Goal: Communication & Community: Answer question/provide support

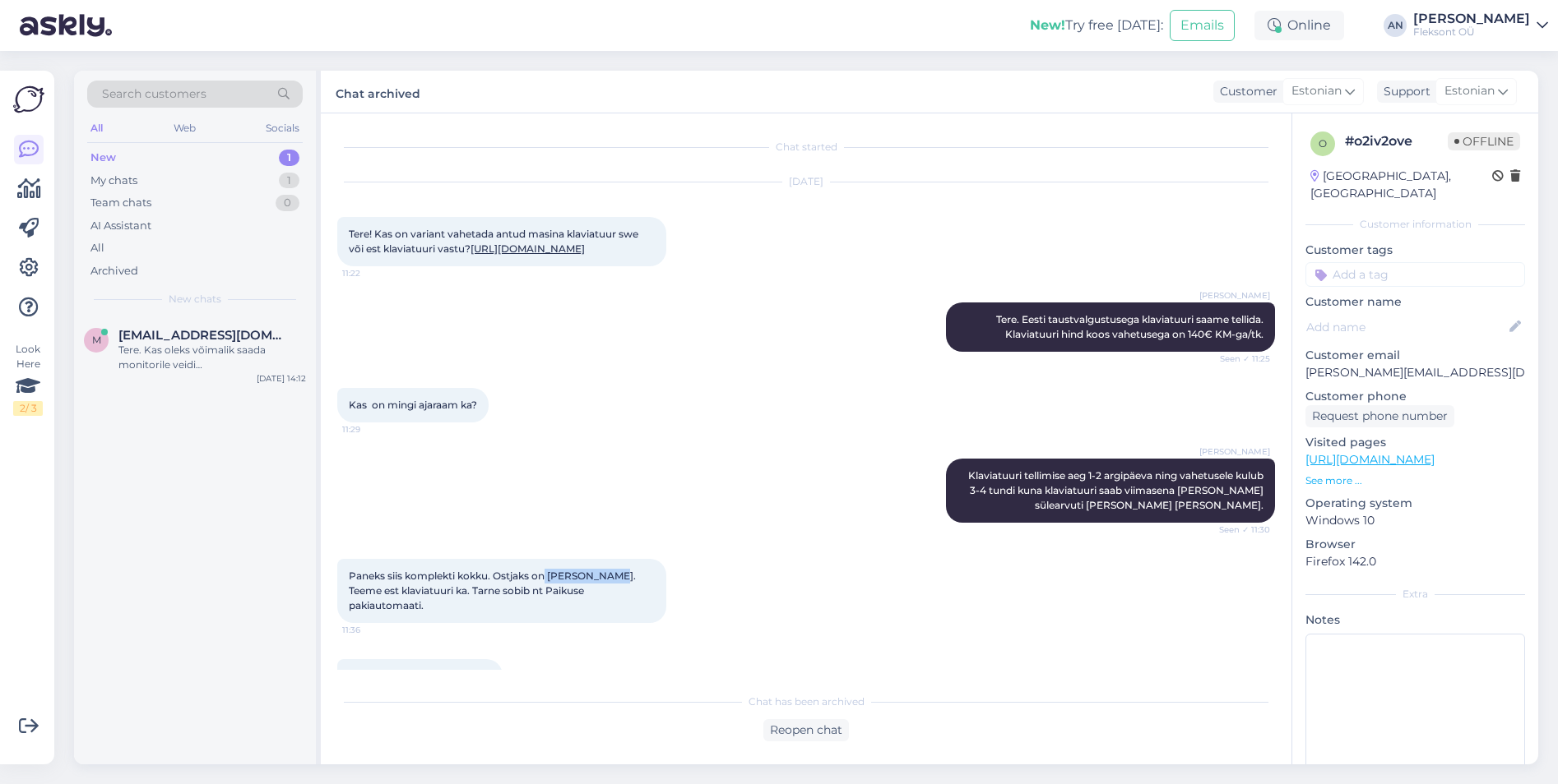
scroll to position [354, 0]
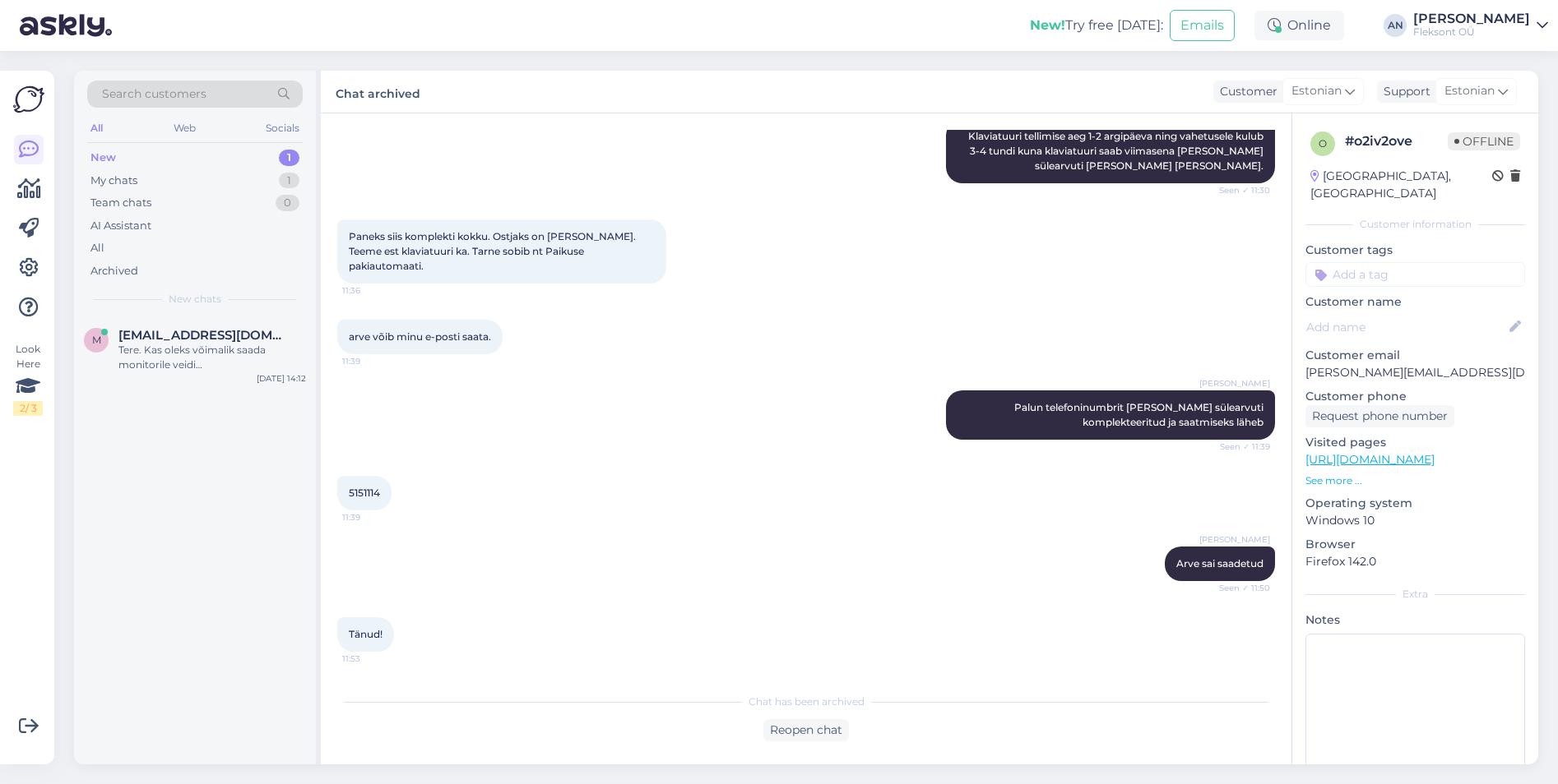
click at [584, 579] on div "[PERSON_NAME] sai saadetud Seen ✓ 11:50" at bounding box center [805, 564] width 938 height 70
click at [152, 343] on div "Tere. Kas oleks võimalik saada monitorile veidi konkurentsivõimelisem hinnapakk…" at bounding box center [212, 357] width 188 height 29
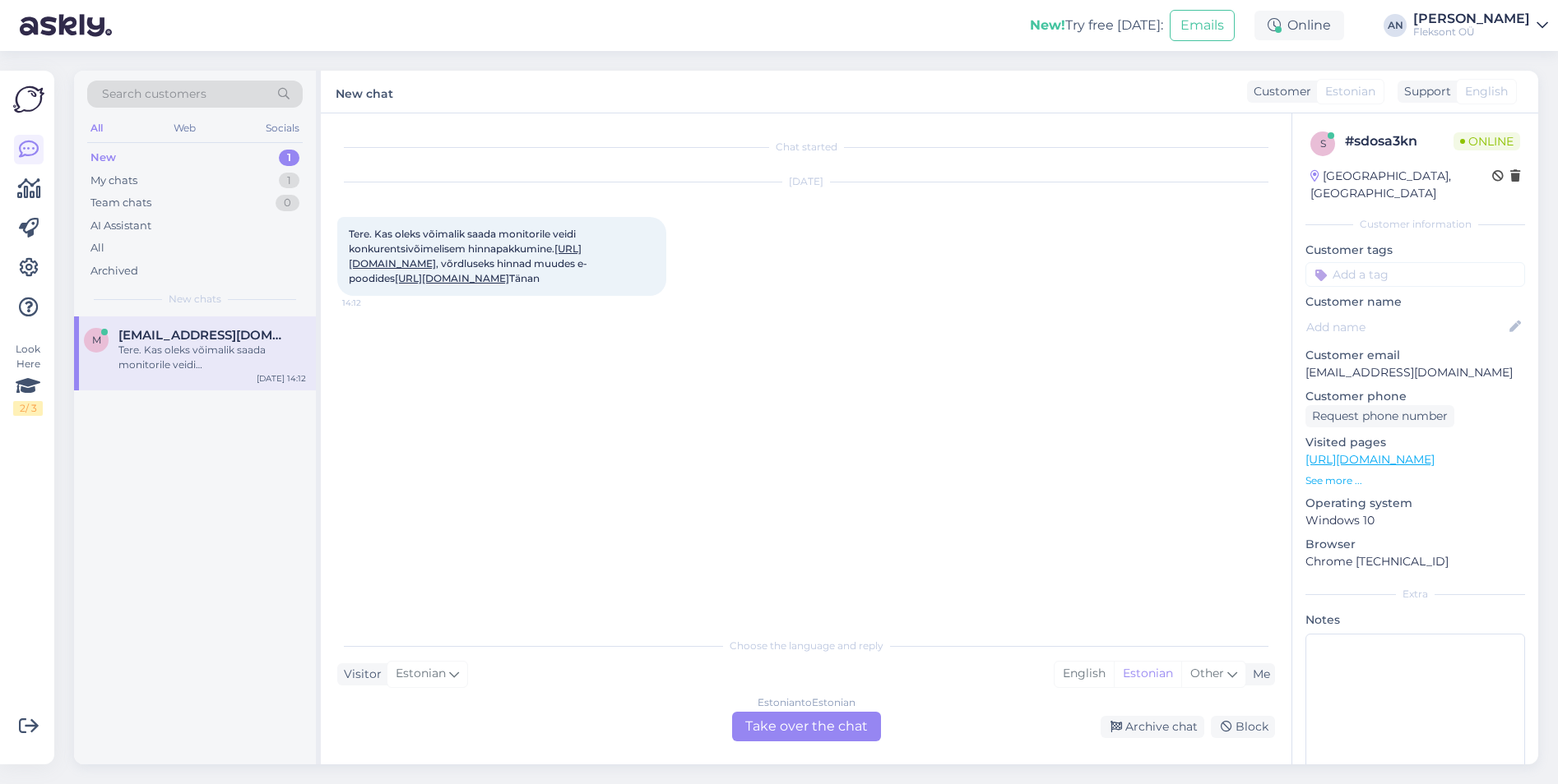
click at [492, 259] on link "[URL][DOMAIN_NAME]" at bounding box center [465, 256] width 233 height 27
click at [800, 730] on div "Estonian to Estonian Take over the chat" at bounding box center [806, 726] width 149 height 29
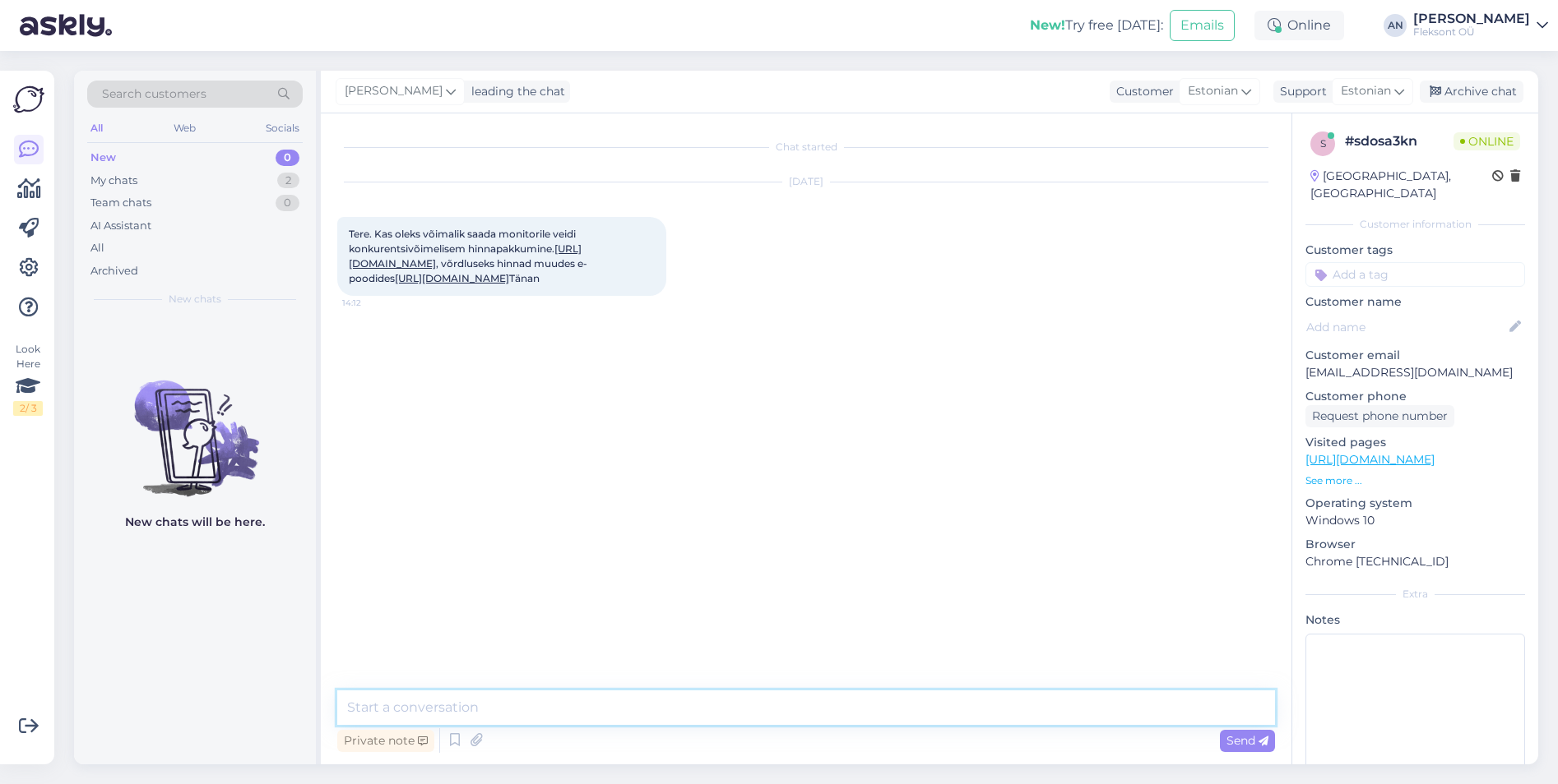
click at [695, 715] on textarea at bounding box center [805, 707] width 938 height 34
click at [661, 706] on textarea at bounding box center [805, 707] width 938 height 34
type textarea "Tere"
type textarea "Saame pakkuda hinnaks 439€ KM-ga/tk"
click at [127, 182] on div "My chats" at bounding box center [114, 181] width 47 height 17
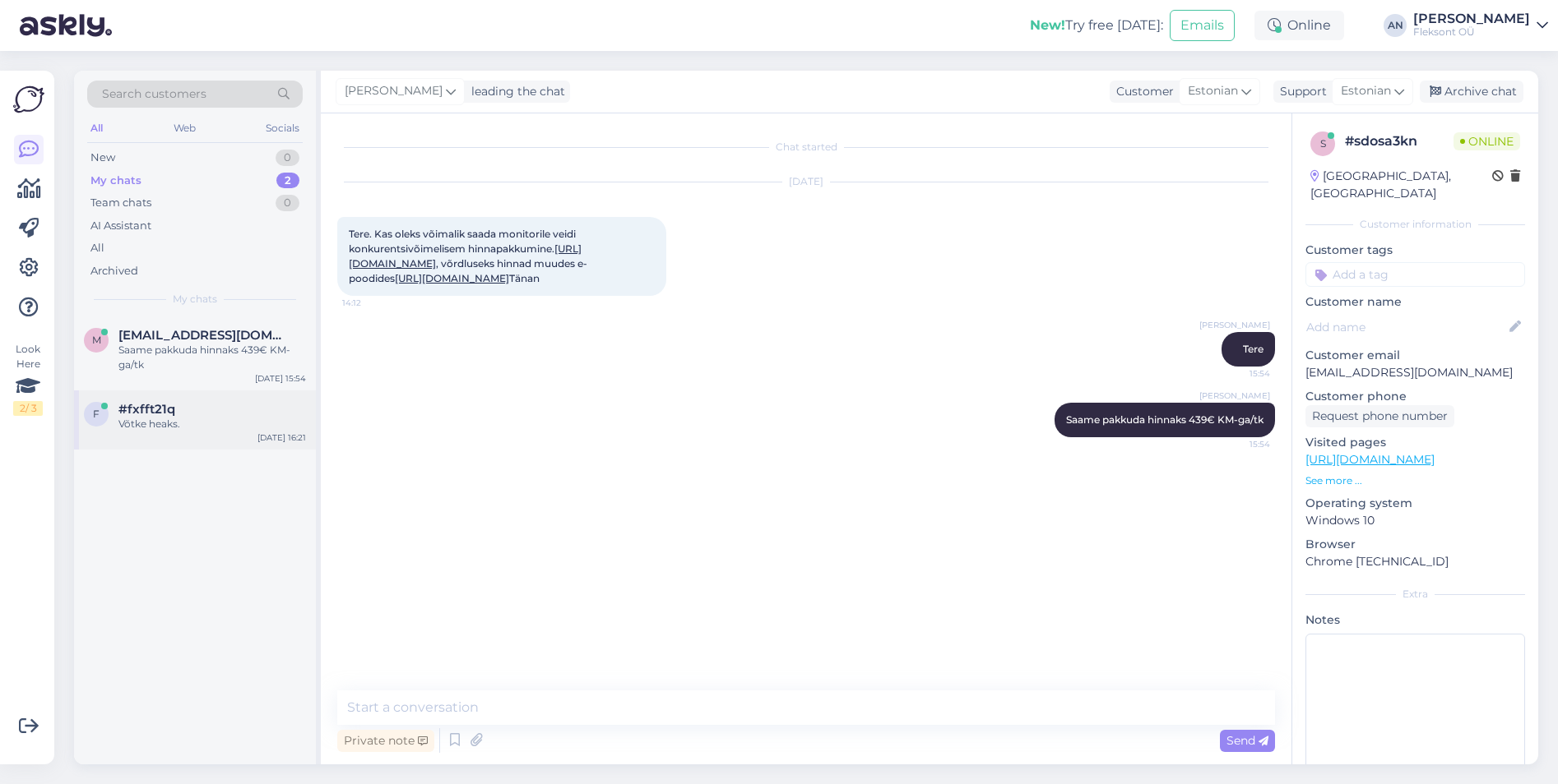
click at [159, 423] on div "Võtke heaks." at bounding box center [212, 425] width 188 height 15
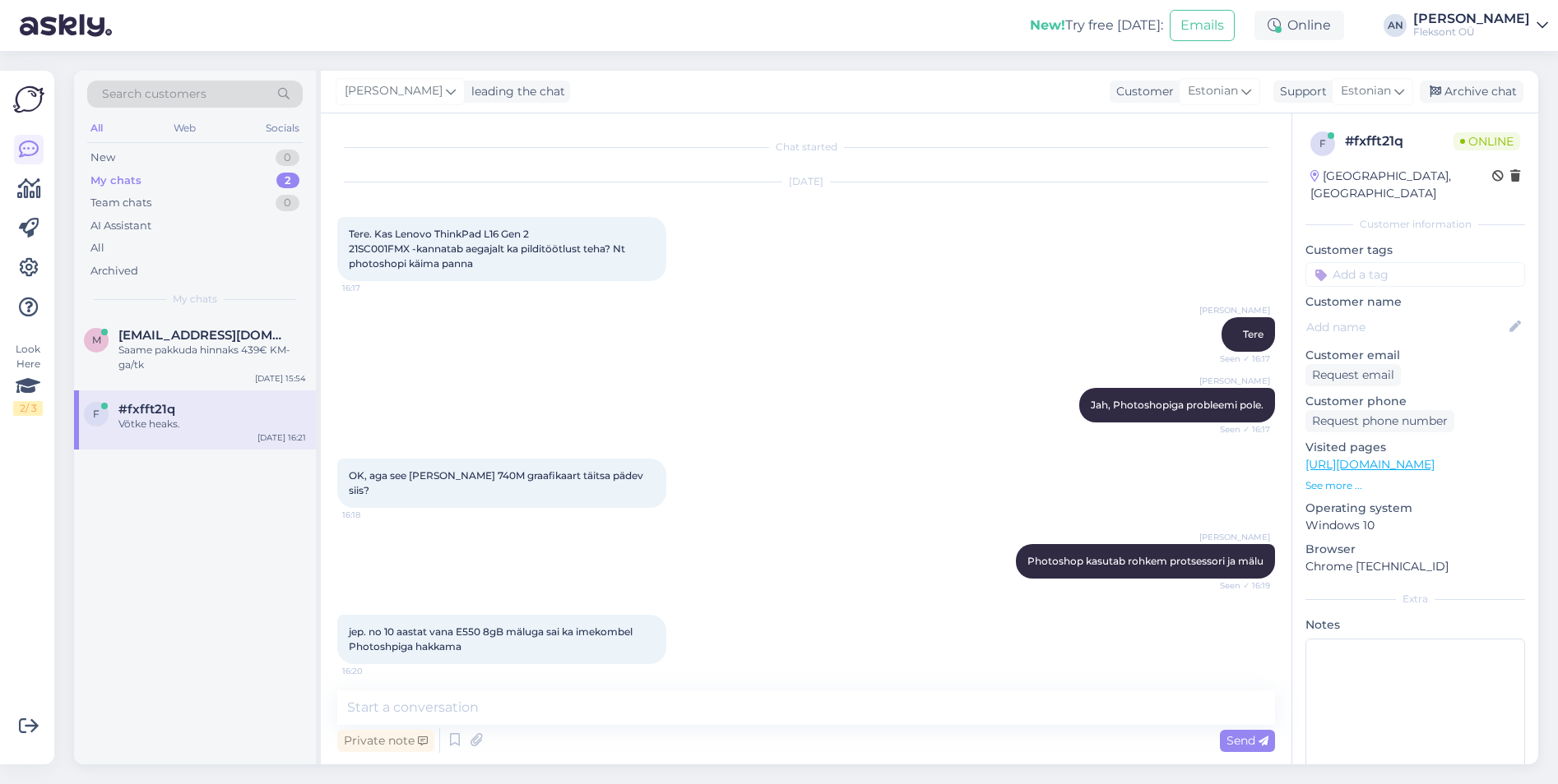
scroll to position [133, 0]
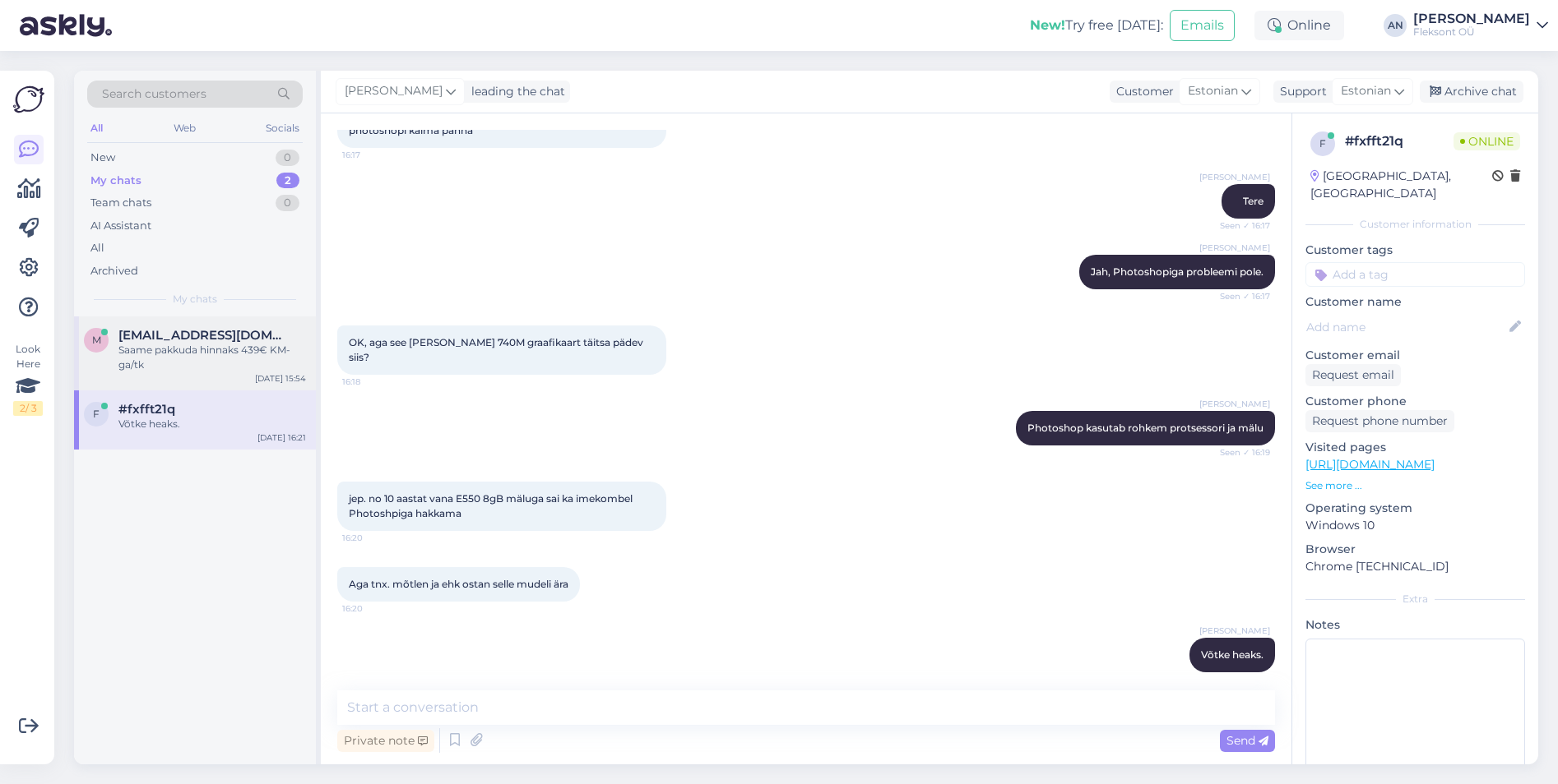
click at [194, 336] on span "[EMAIL_ADDRESS][DOMAIN_NAME]" at bounding box center [204, 336] width 171 height 15
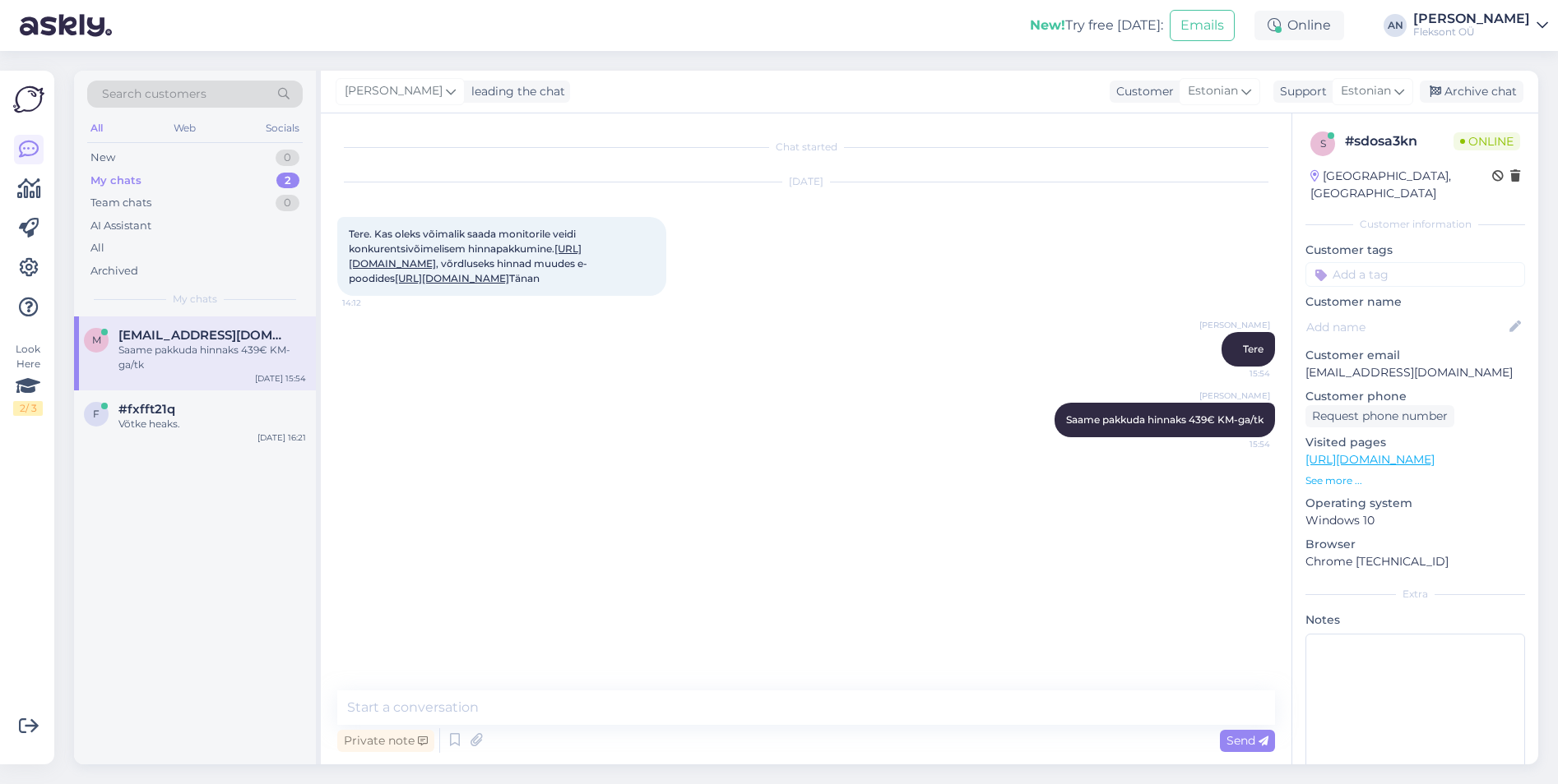
click at [746, 431] on div "[PERSON_NAME] [PERSON_NAME] pakkuda hinnaks 439€ KM-ga/tk 15:54" at bounding box center [805, 420] width 938 height 70
click at [171, 339] on span "[EMAIL_ADDRESS][DOMAIN_NAME]" at bounding box center [204, 336] width 171 height 15
click at [675, 518] on div "suurepärane 15:57" at bounding box center [805, 491] width 938 height 70
click at [598, 526] on div "suurepärane 15:57" at bounding box center [805, 491] width 938 height 70
